Goal: Information Seeking & Learning: Learn about a topic

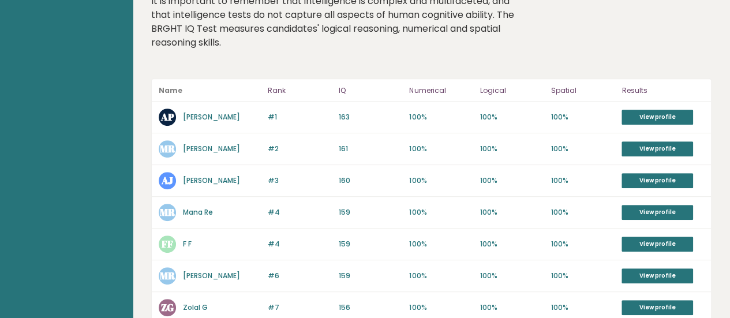
scroll to position [5, 0]
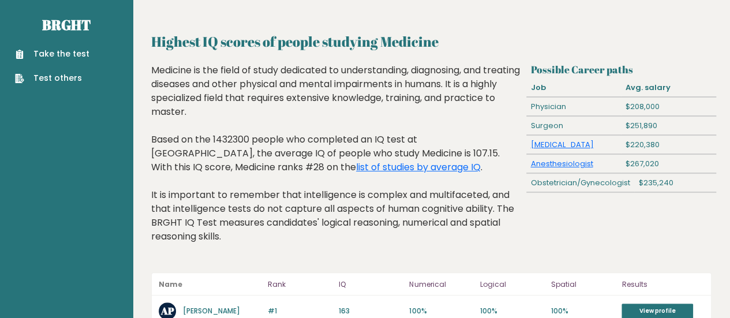
click at [272, 132] on div "Medicine is the field of study dedicated to understanding, diagnosing, and trea…" at bounding box center [336, 161] width 370 height 197
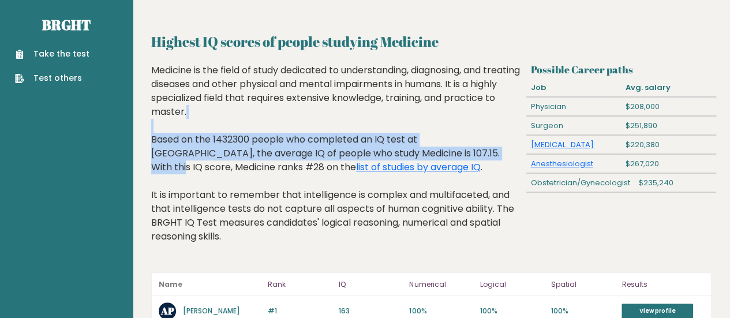
drag, startPoint x: 272, startPoint y: 132, endPoint x: 354, endPoint y: 158, distance: 86.7
click at [354, 158] on div "Medicine is the field of study dedicated to understanding, diagnosing, and trea…" at bounding box center [336, 161] width 370 height 197
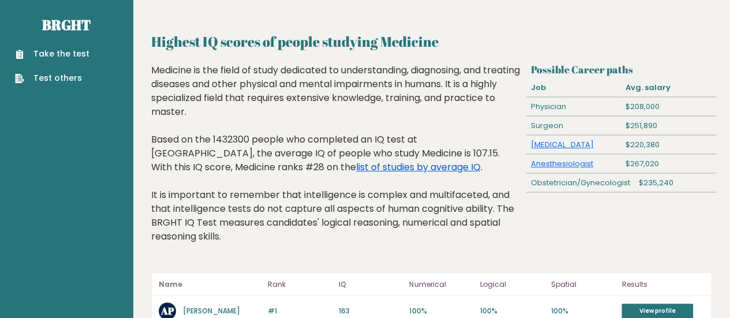
click at [356, 169] on link "list of studies by average IQ" at bounding box center [418, 166] width 125 height 13
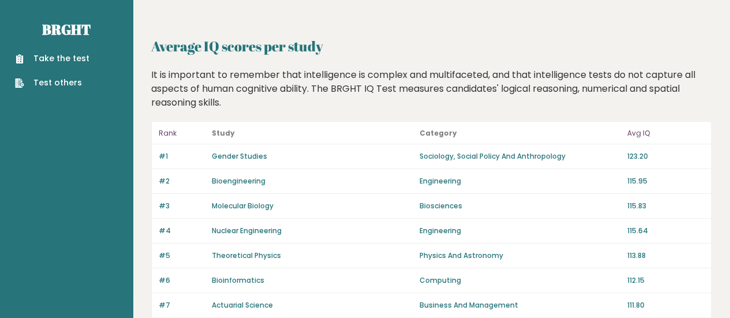
click at [241, 152] on link "Gender Studies" at bounding box center [239, 156] width 55 height 10
